Goal: Information Seeking & Learning: Learn about a topic

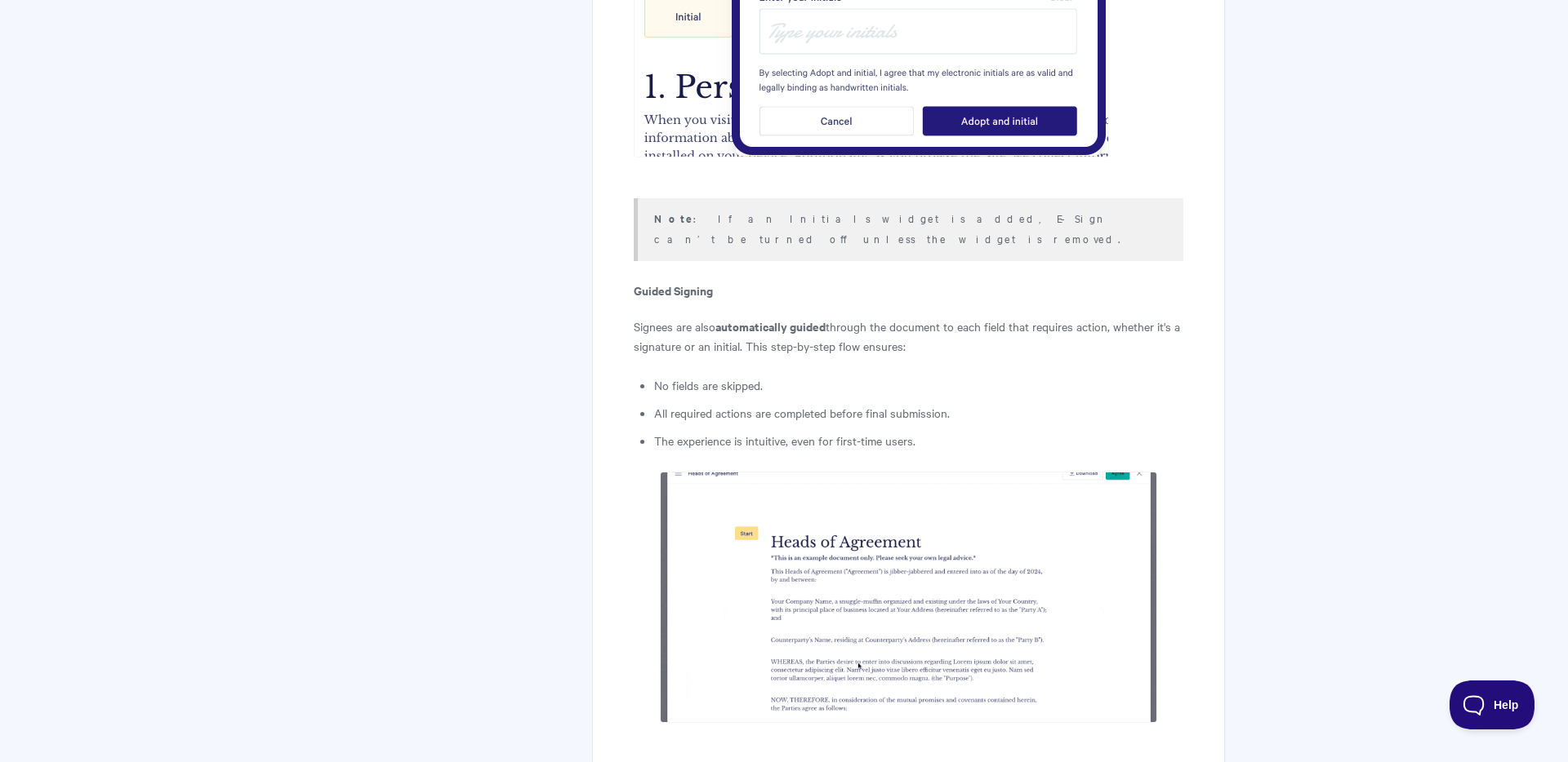
scroll to position [5478, 0]
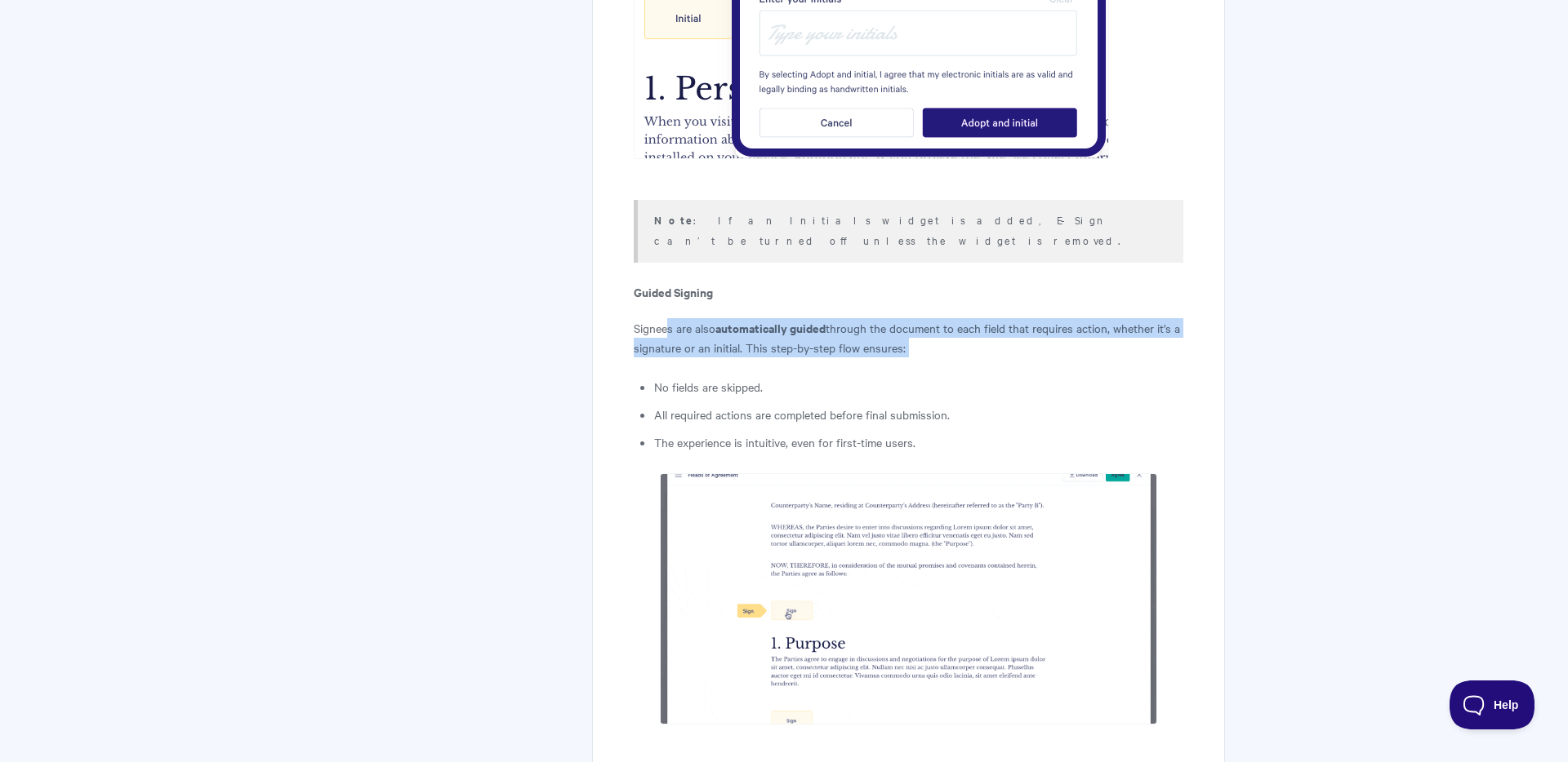
drag, startPoint x: 669, startPoint y: 285, endPoint x: 706, endPoint y: 318, distance: 49.6
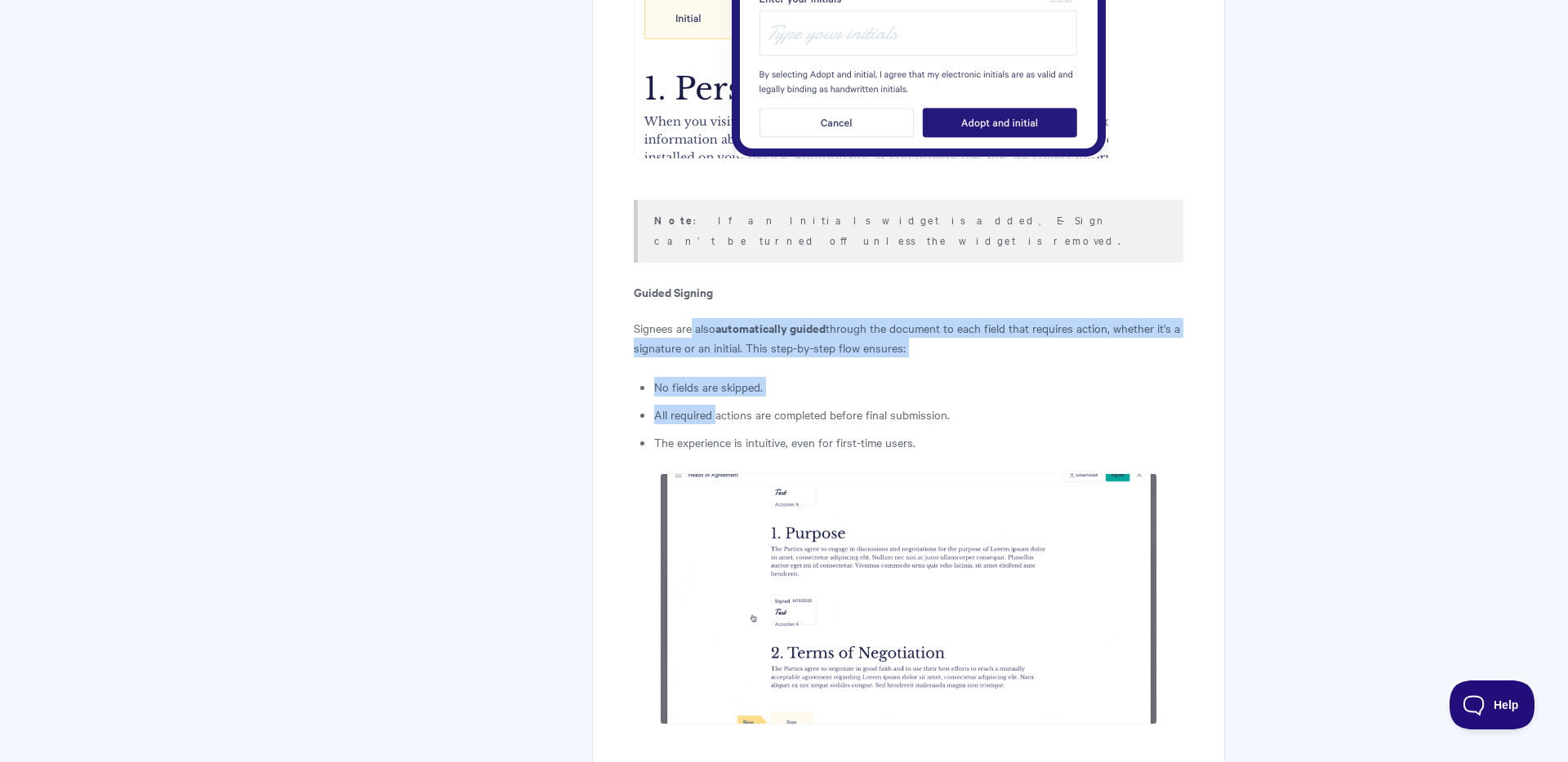
drag, startPoint x: 690, startPoint y: 278, endPoint x: 717, endPoint y: 370, distance: 95.9
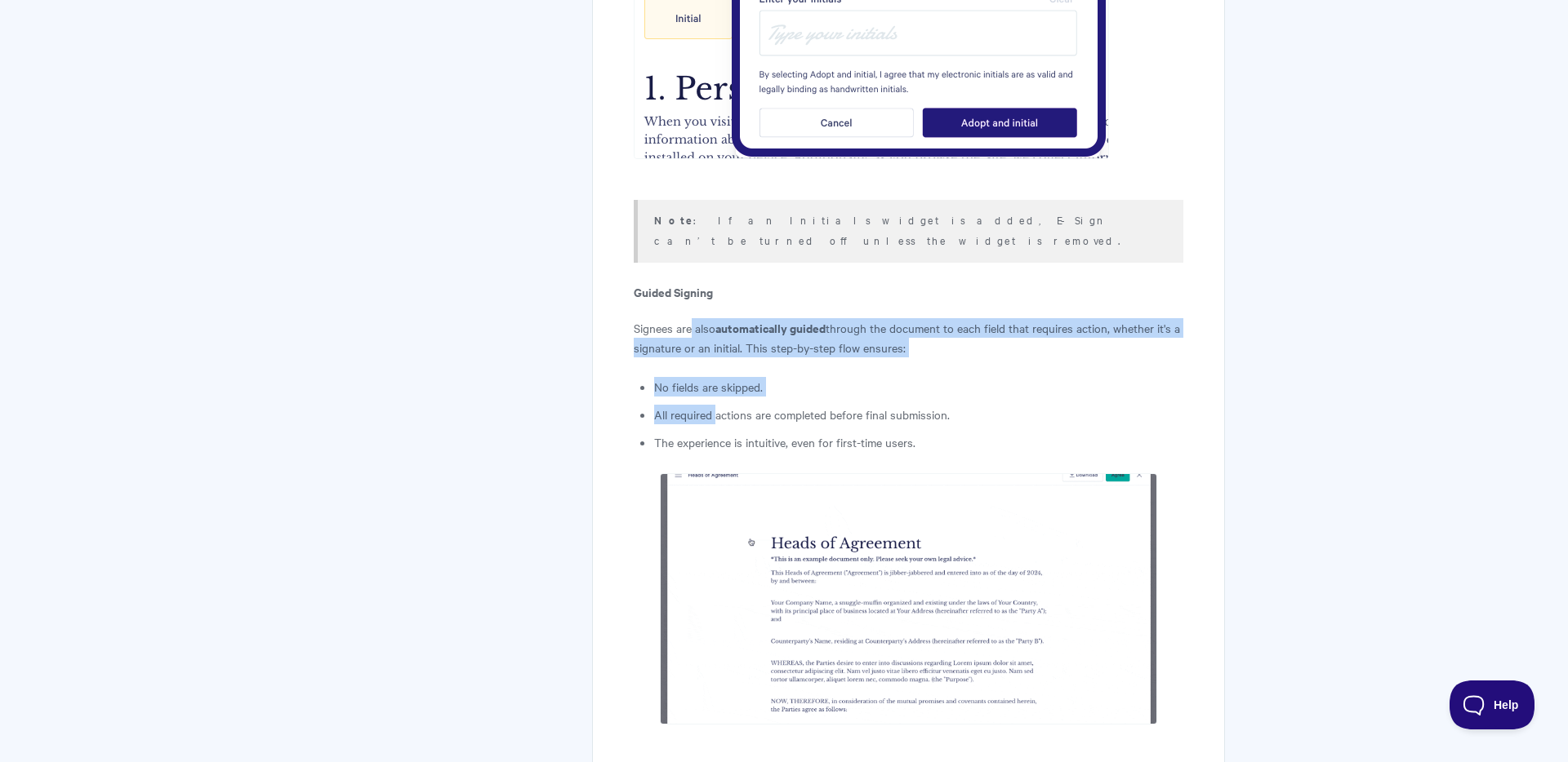
click at [717, 405] on li "All required actions are completed before final submission." at bounding box center [918, 414] width 529 height 19
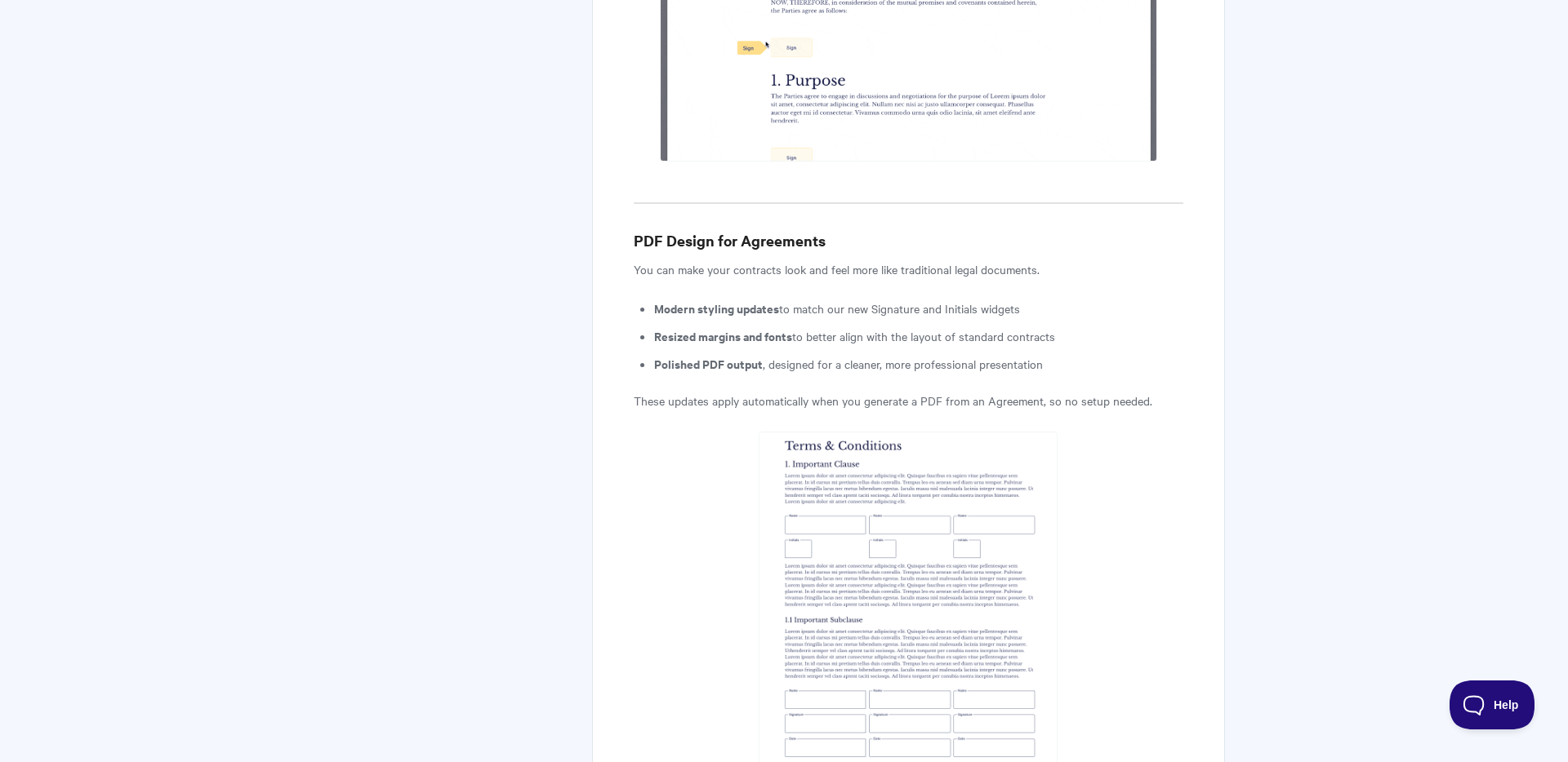
scroll to position [6048, 0]
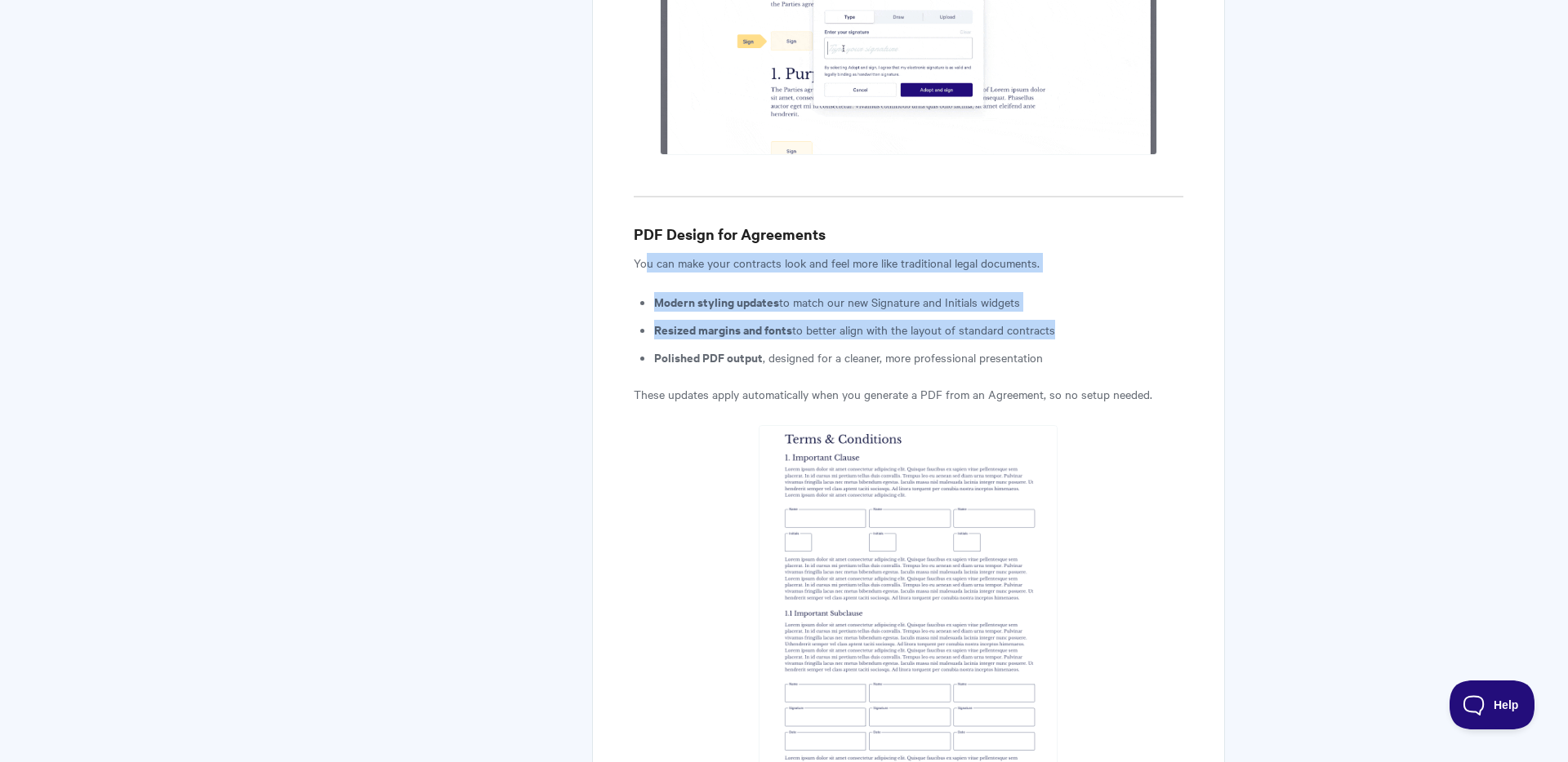
drag, startPoint x: 648, startPoint y: 226, endPoint x: 696, endPoint y: 300, distance: 88.2
click at [696, 300] on ul "Modern styling updates to match our new Signature and Initials widgets Resized …" at bounding box center [918, 329] width 529 height 75
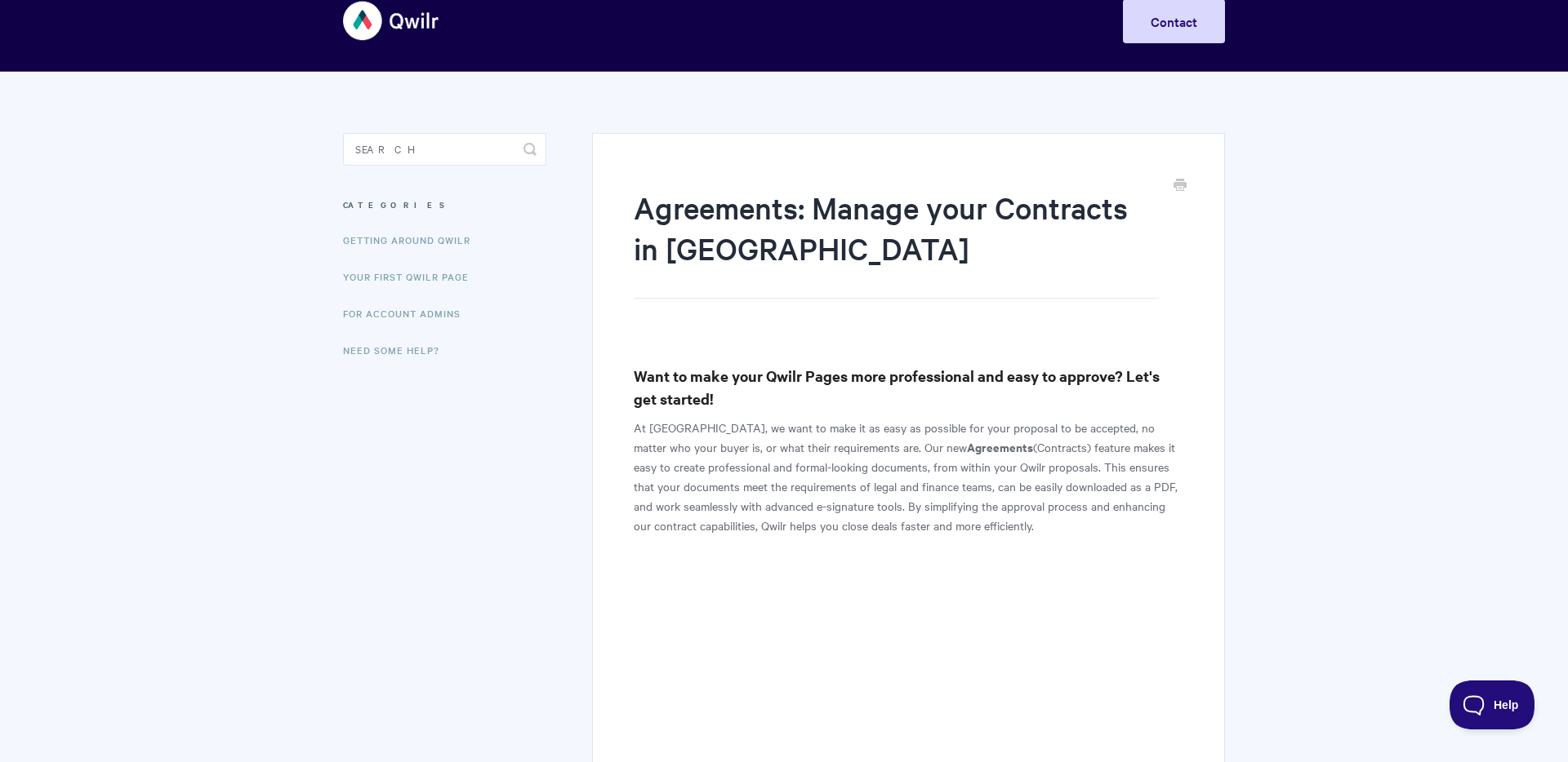
scroll to position [0, 0]
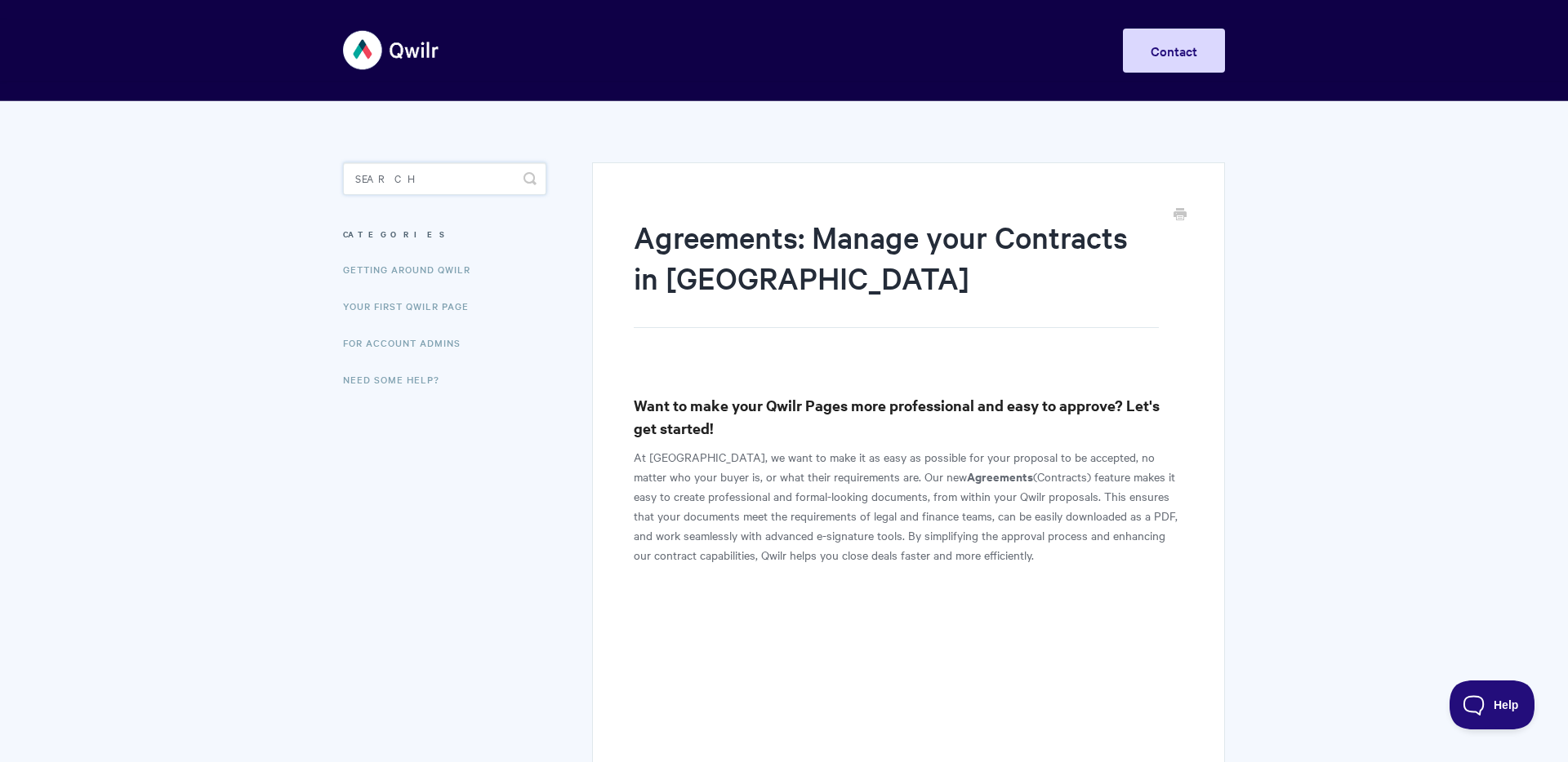
click at [381, 190] on input "Search" at bounding box center [445, 179] width 203 height 33
type input "l"
type input "ads"
click at [392, 229] on link "Google Ads Integration" at bounding box center [486, 213] width 285 height 39
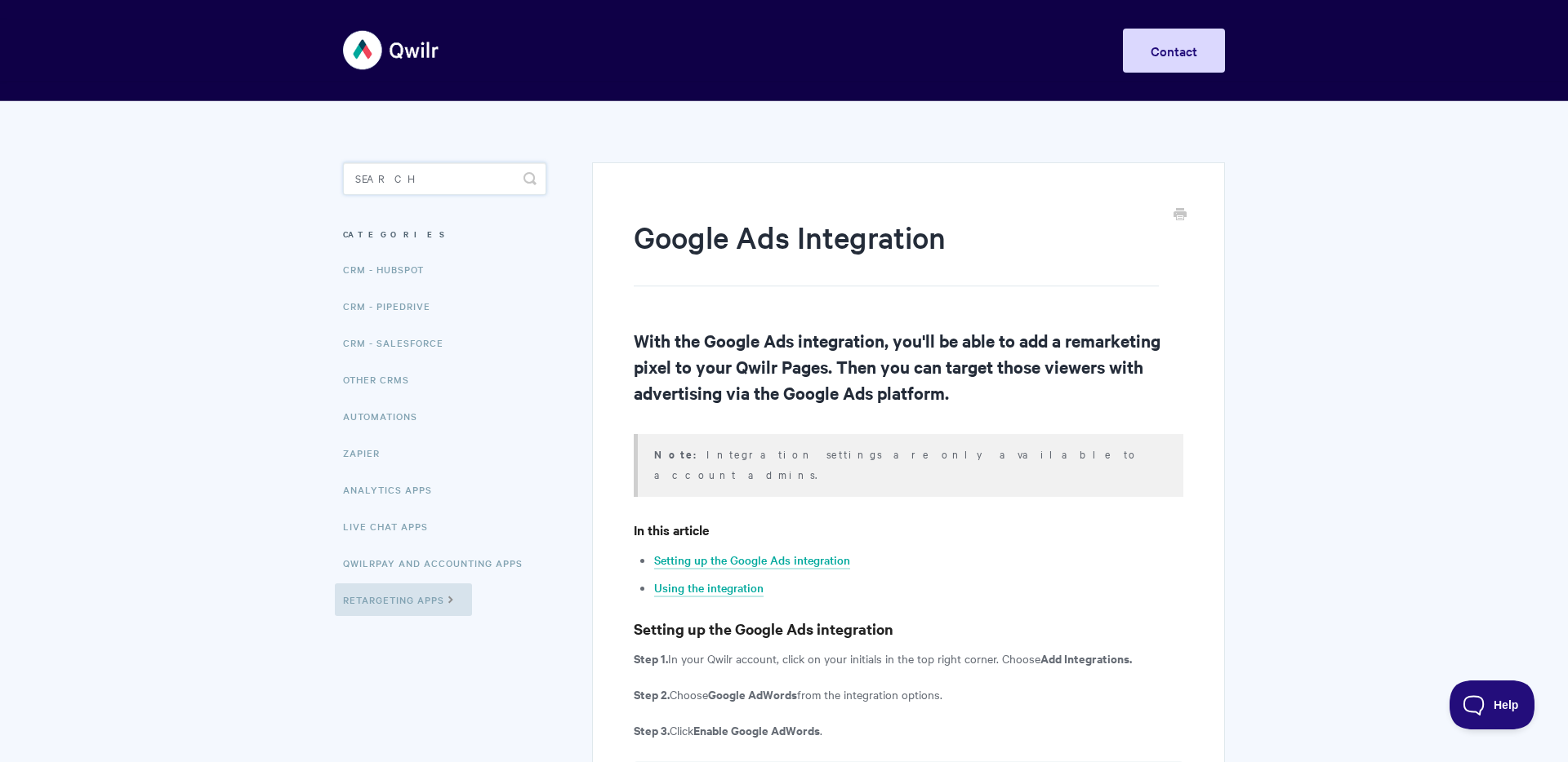
drag, startPoint x: 454, startPoint y: 184, endPoint x: 291, endPoint y: 192, distance: 163.2
click at [404, 47] on img at bounding box center [391, 50] width 97 height 61
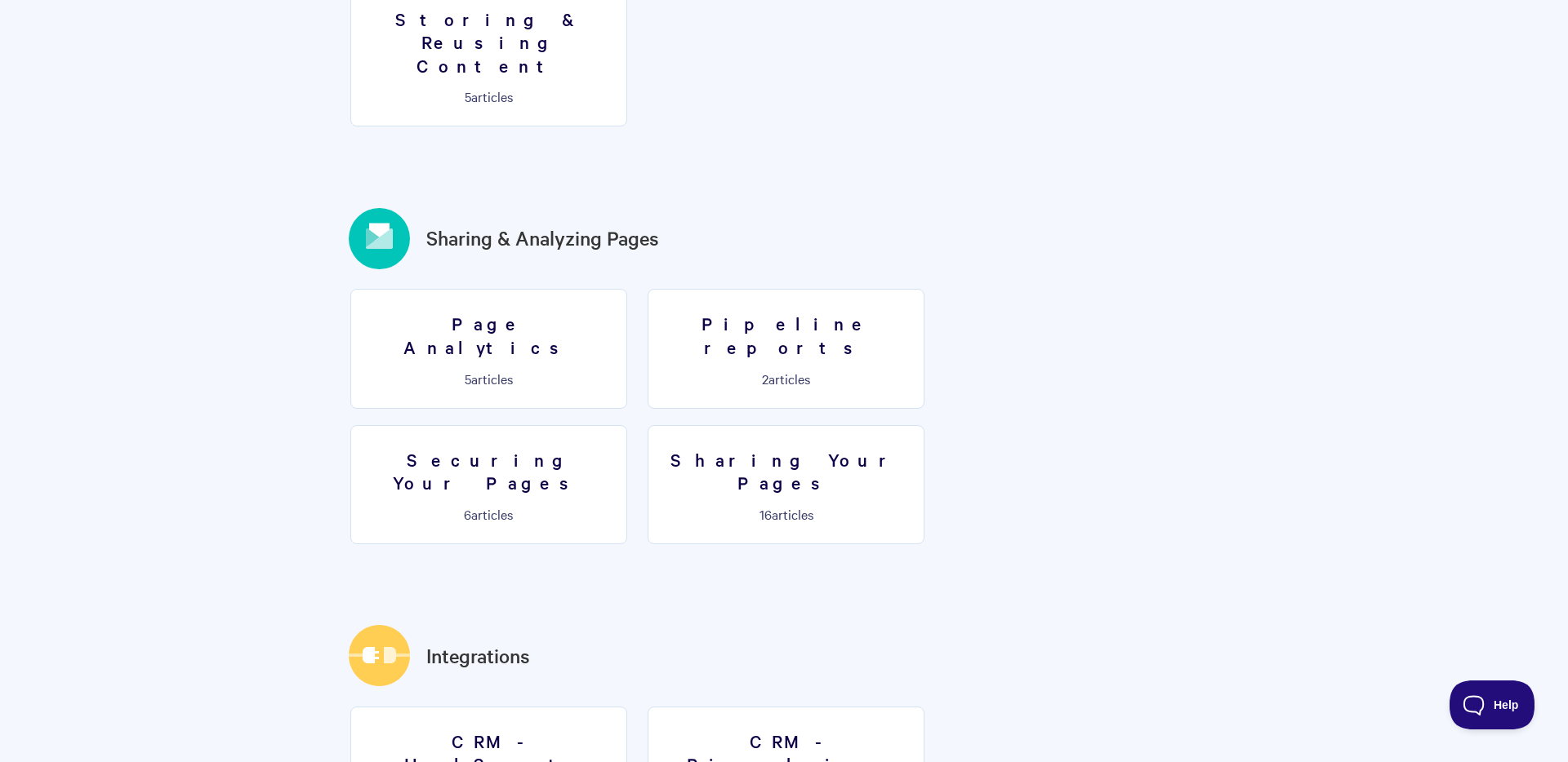
scroll to position [1785, 0]
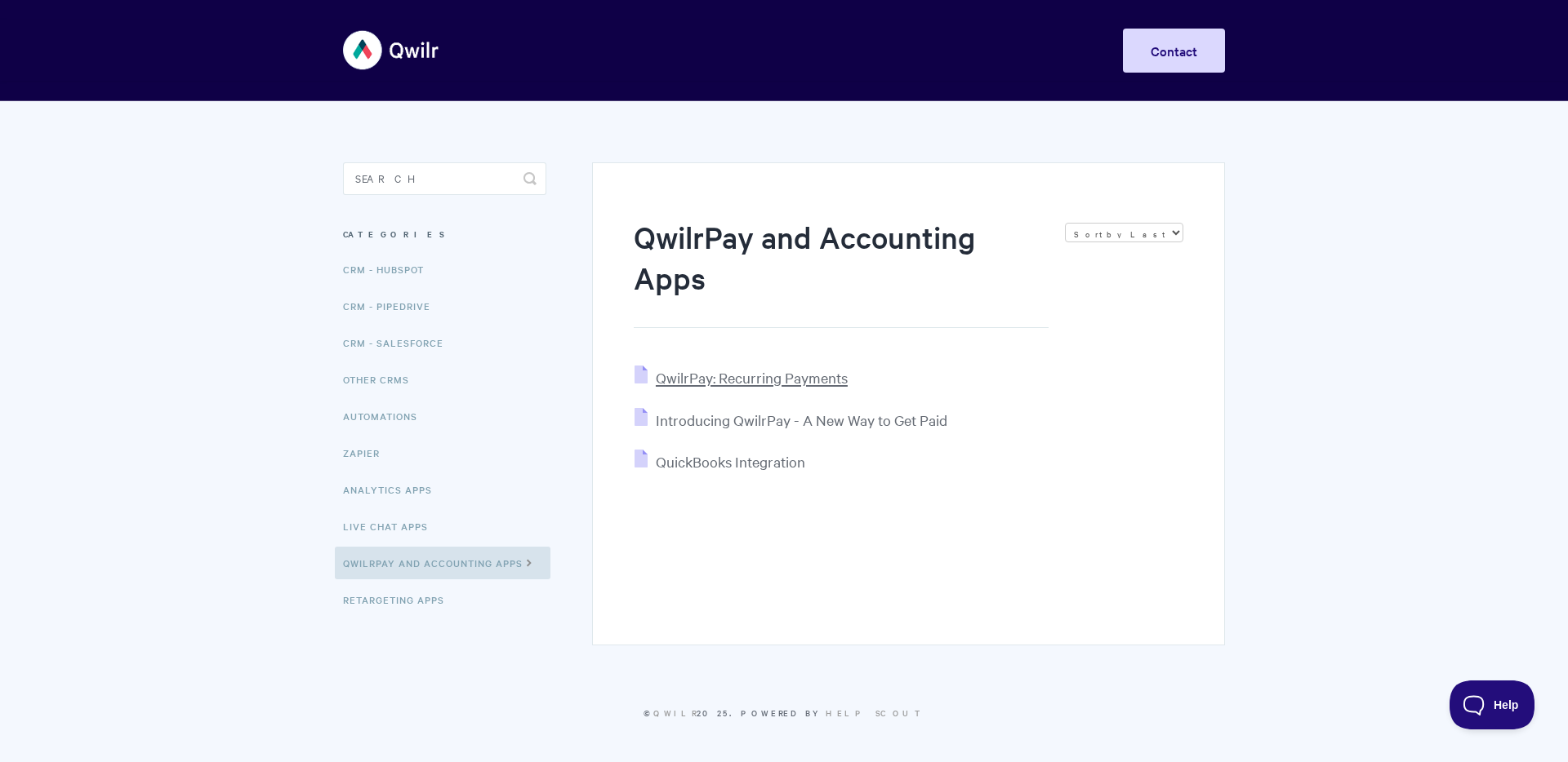
click at [734, 378] on span "QwilrPay: Recurring Payments" at bounding box center [751, 378] width 192 height 19
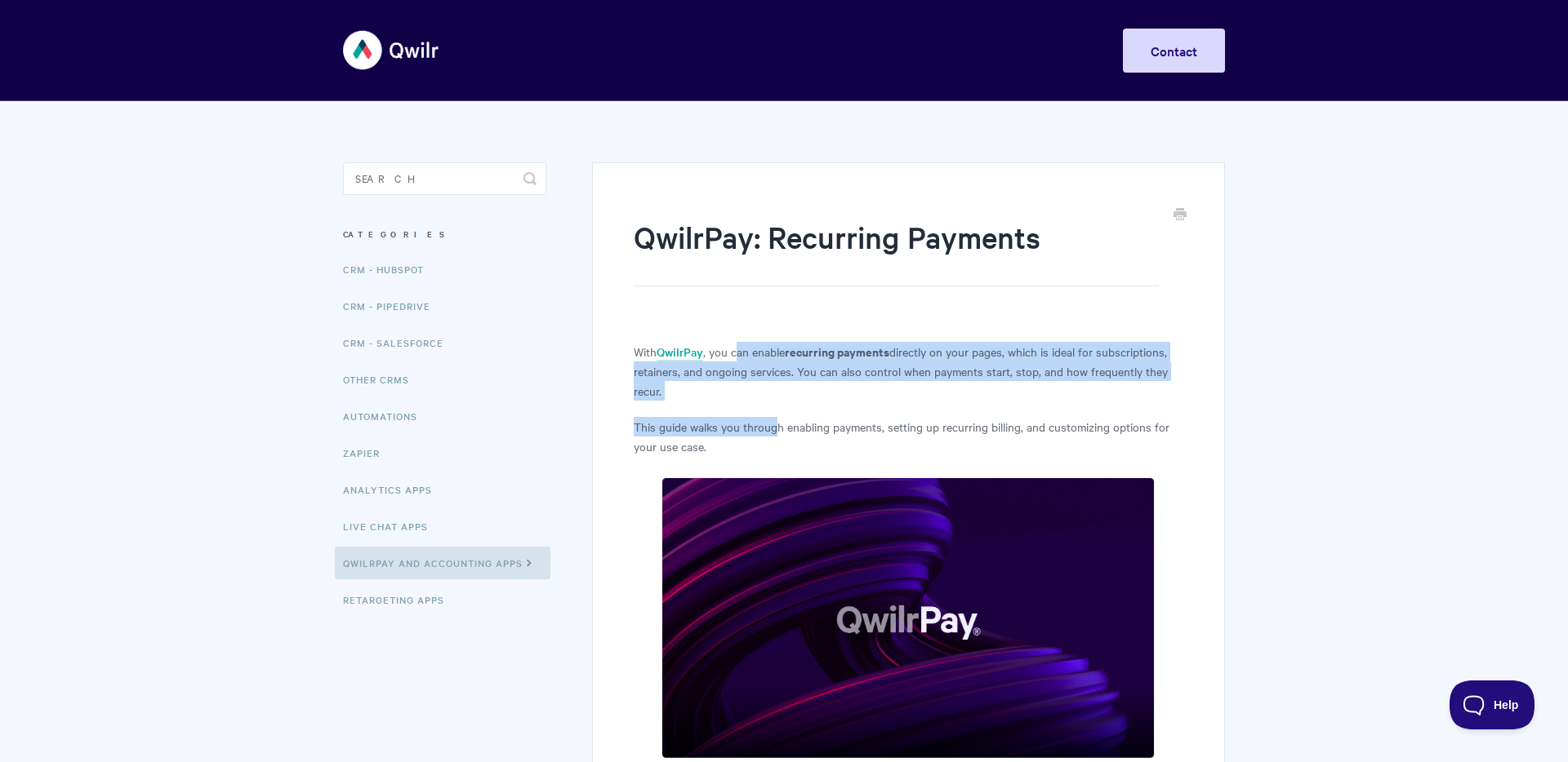
drag, startPoint x: 738, startPoint y: 352, endPoint x: 776, endPoint y: 422, distance: 79.6
click at [776, 422] on p "This guide walks you through enabling payments, setting up recurring billing, a…" at bounding box center [908, 437] width 550 height 39
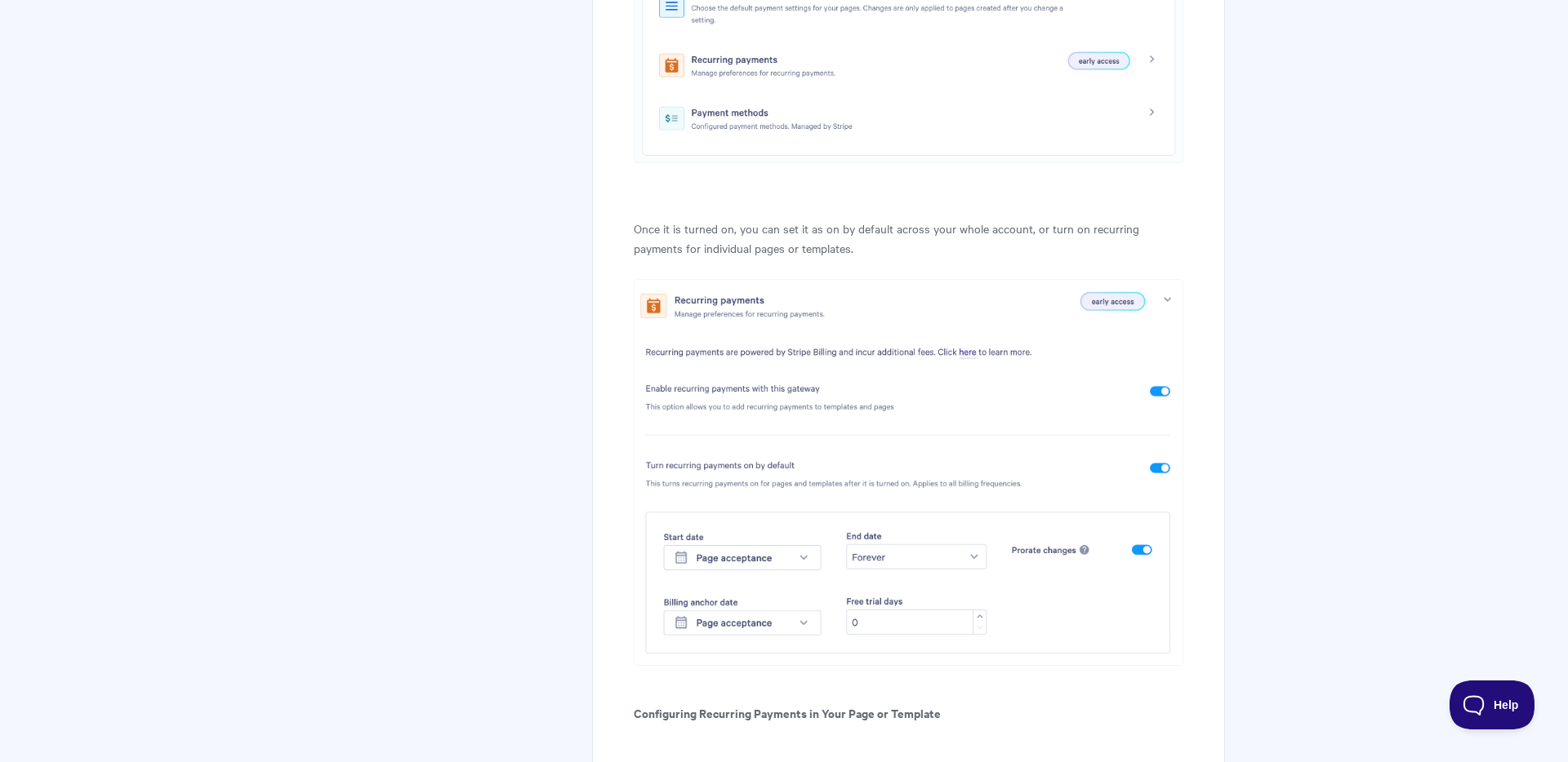
scroll to position [185, 0]
